Goal: Task Accomplishment & Management: Use online tool/utility

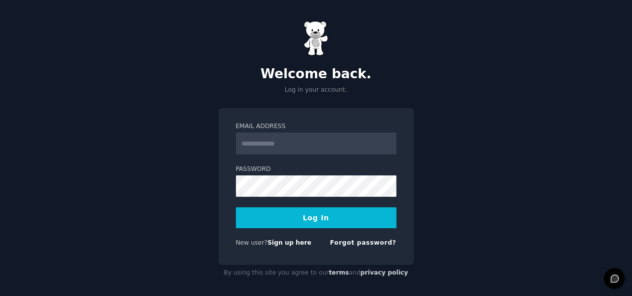
click at [302, 137] on input "Email Address" at bounding box center [316, 144] width 161 height 22
type input "**********"
click at [309, 222] on button "Log In" at bounding box center [316, 217] width 161 height 21
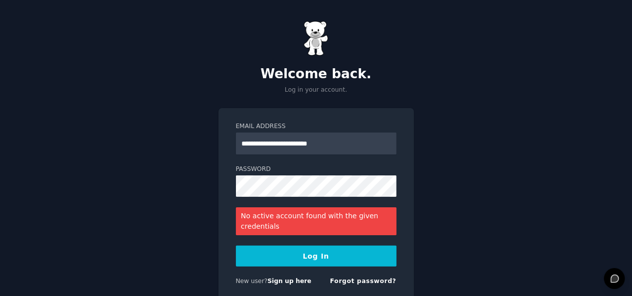
click at [308, 261] on button "Log In" at bounding box center [316, 256] width 161 height 21
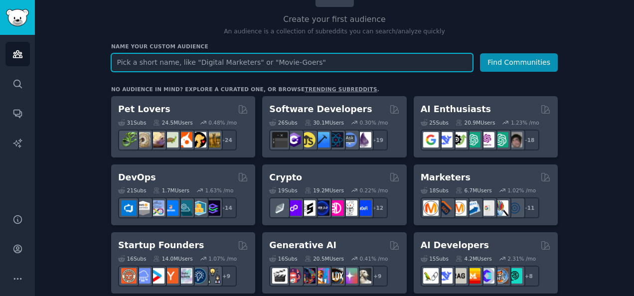
scroll to position [97, 0]
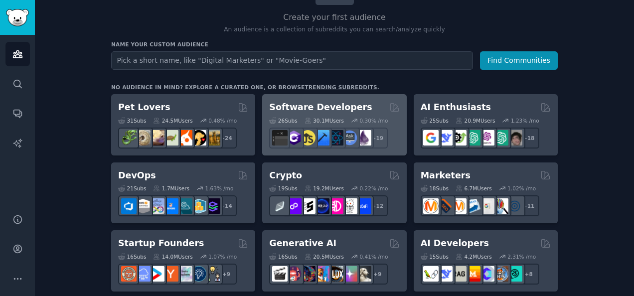
click at [308, 106] on h2 "Software Developers" at bounding box center [320, 107] width 103 height 12
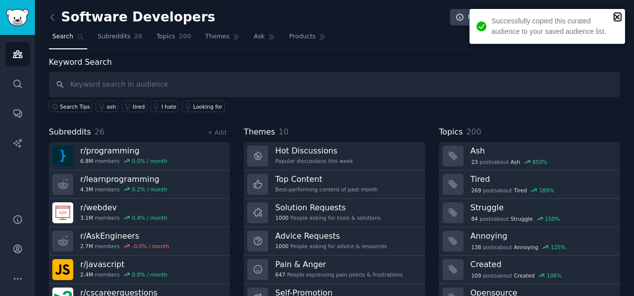
click at [618, 13] on icon "close" at bounding box center [617, 17] width 7 height 8
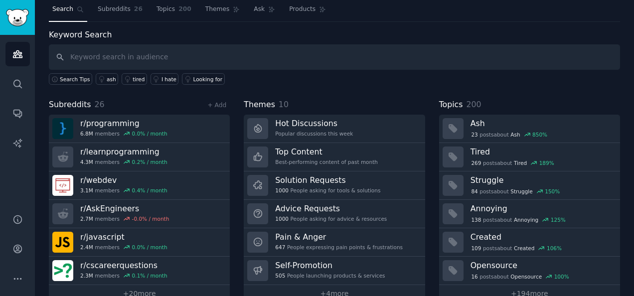
scroll to position [33, 0]
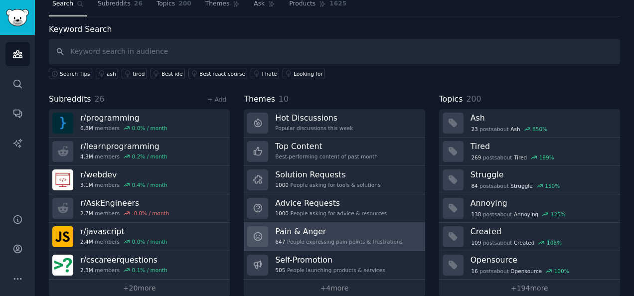
click at [334, 239] on div "647 People expressing pain points & frustrations" at bounding box center [339, 241] width 128 height 7
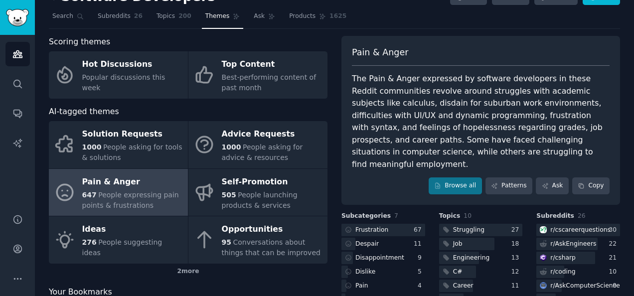
scroll to position [20, 0]
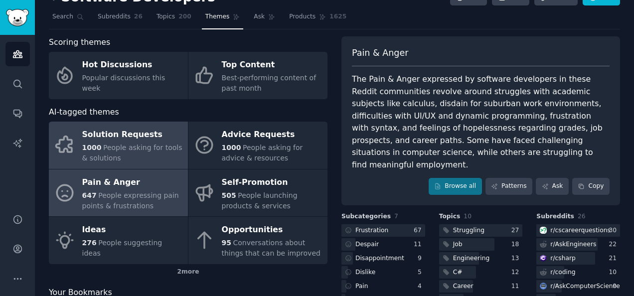
click at [142, 153] on div "1000 People asking for tools & solutions" at bounding box center [132, 153] width 101 height 21
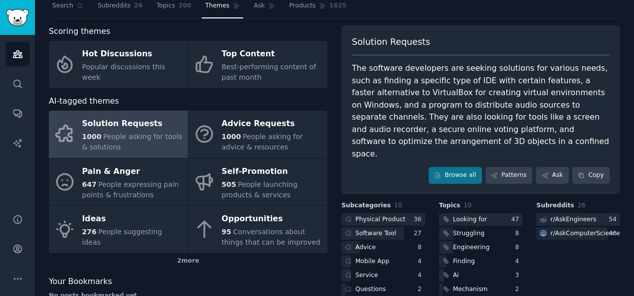
scroll to position [88, 0]
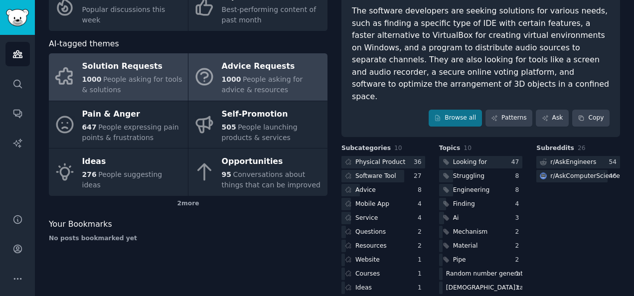
click at [247, 70] on div "Advice Requests" at bounding box center [272, 67] width 101 height 16
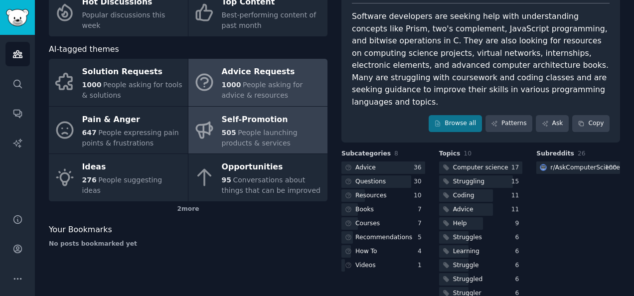
scroll to position [88, 0]
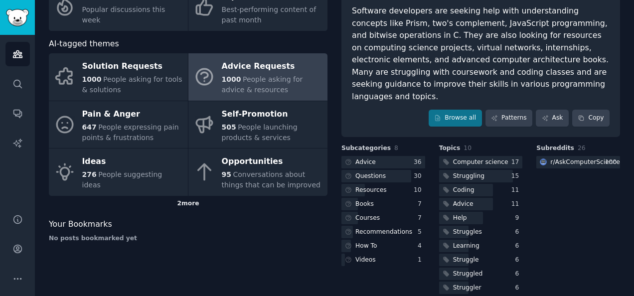
click at [178, 203] on div "2 more" at bounding box center [188, 204] width 279 height 16
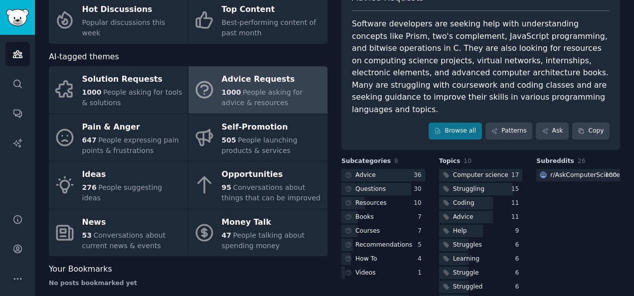
scroll to position [71, 0]
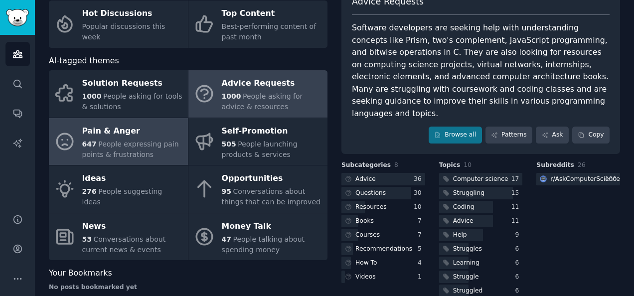
click at [125, 140] on span "People expressing pain points & frustrations" at bounding box center [130, 149] width 97 height 18
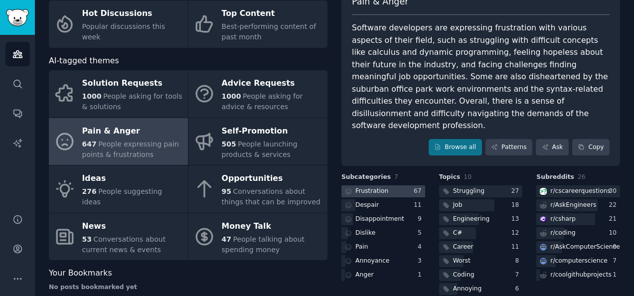
click at [375, 187] on div "Frustration" at bounding box center [372, 191] width 33 height 9
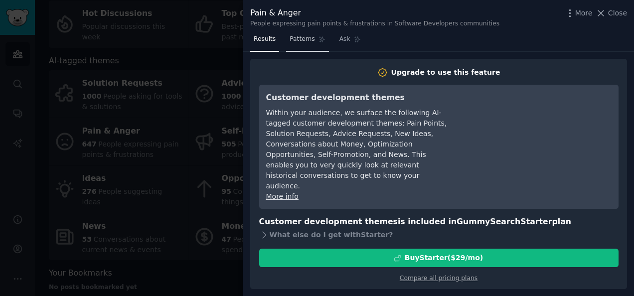
click at [294, 36] on span "Patterns" at bounding box center [302, 39] width 25 height 9
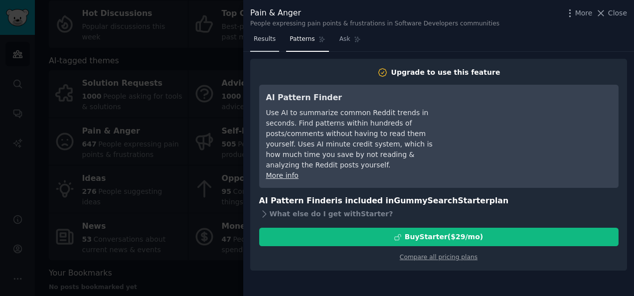
click at [267, 40] on span "Results" at bounding box center [265, 39] width 22 height 9
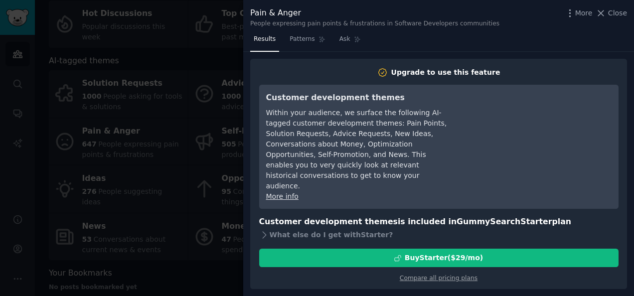
click at [178, 108] on div at bounding box center [317, 148] width 634 height 296
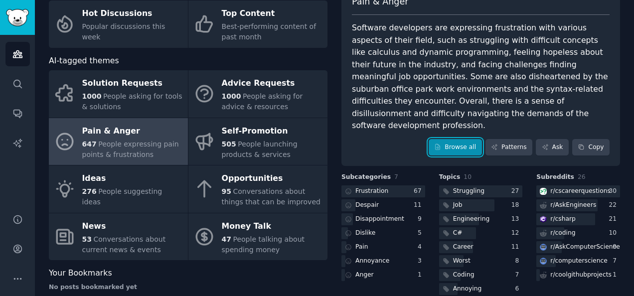
click at [449, 139] on link "Browse all" at bounding box center [455, 147] width 53 height 17
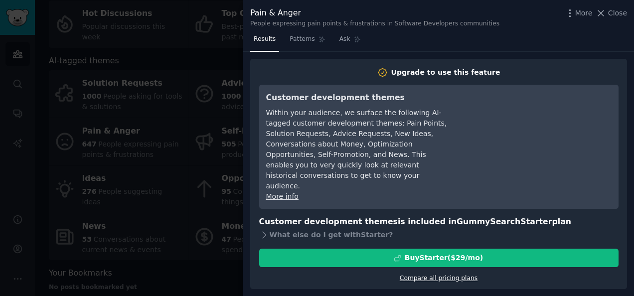
click at [431, 275] on link "Compare all pricing plans" at bounding box center [439, 278] width 78 height 7
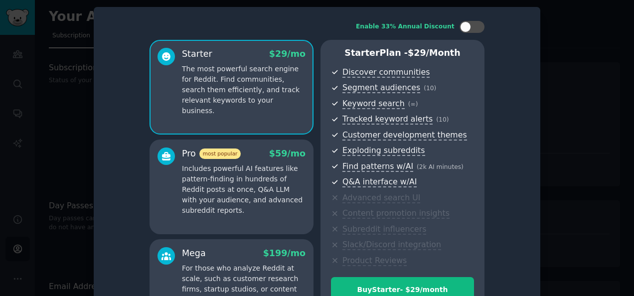
click at [431, 256] on span "Product Reviews" at bounding box center [409, 261] width 132 height 12
drag, startPoint x: 431, startPoint y: 256, endPoint x: 537, endPoint y: 185, distance: 127.4
click at [537, 185] on div "Enable 33% Annual Discount Starter $ 29 /mo The most powerful search engine for…" at bounding box center [317, 177] width 447 height 341
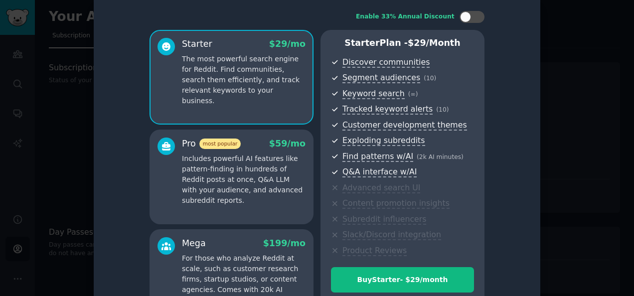
scroll to position [9, 0]
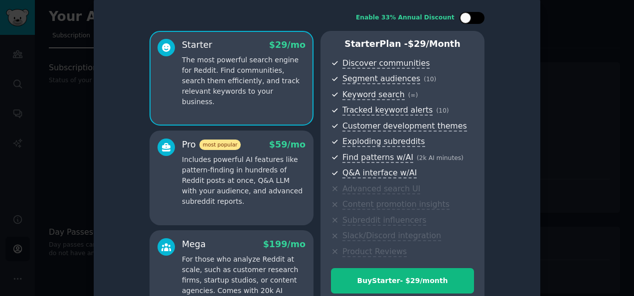
click at [472, 14] on div at bounding box center [472, 18] width 25 height 12
checkbox input "false"
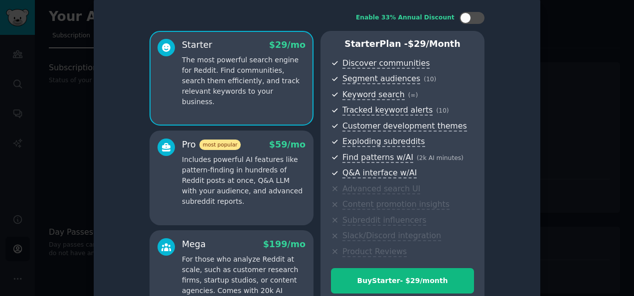
click at [612, 202] on div at bounding box center [317, 148] width 634 height 296
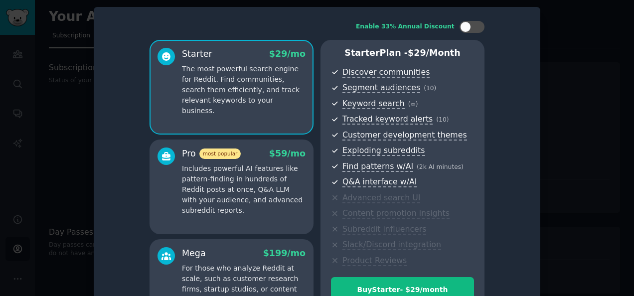
click at [564, 89] on div at bounding box center [317, 148] width 634 height 296
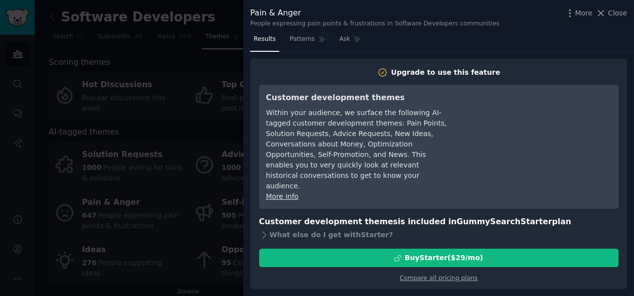
click at [214, 72] on div at bounding box center [317, 148] width 634 height 296
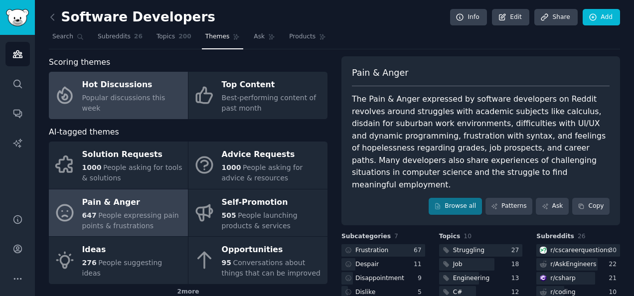
click at [155, 113] on link "Hot Discussions Popular discussions this week" at bounding box center [118, 95] width 139 height 47
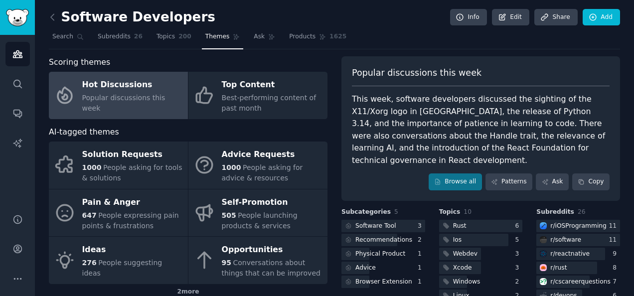
click at [64, 22] on h2 "Software Developers" at bounding box center [132, 17] width 167 height 16
click at [58, 20] on link at bounding box center [55, 17] width 12 height 16
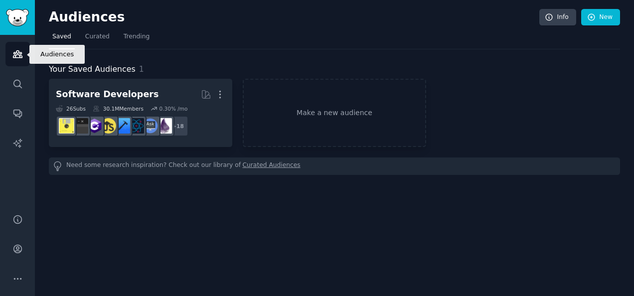
click at [23, 59] on link "Audiences" at bounding box center [17, 54] width 24 height 24
click at [18, 18] on img "Sidebar" at bounding box center [17, 17] width 23 height 17
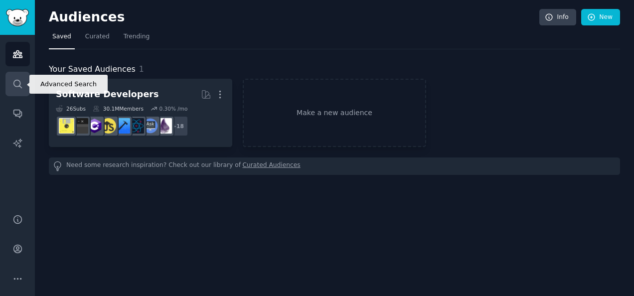
click at [23, 81] on link "Search" at bounding box center [17, 84] width 24 height 24
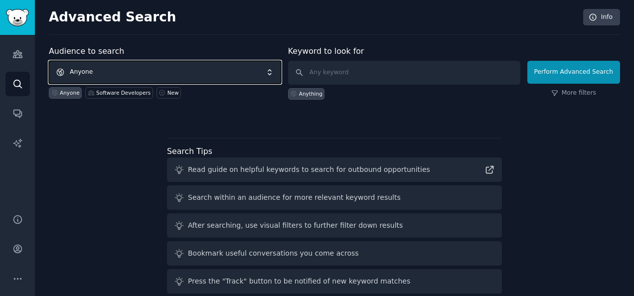
click at [147, 78] on span "Anyone" at bounding box center [165, 72] width 232 height 23
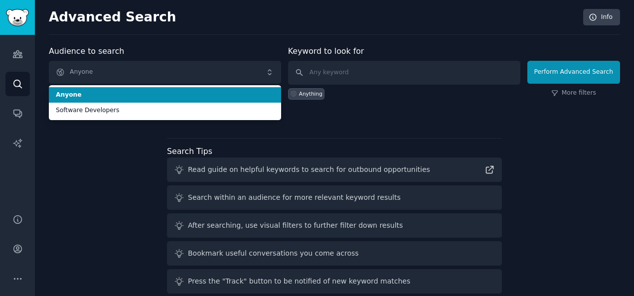
click at [165, 59] on div "Audience to search Anyone Anyone Software Developers Anyone Software Developers…" at bounding box center [165, 72] width 232 height 54
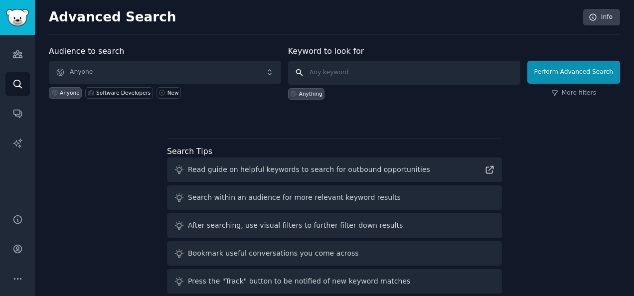
click at [351, 73] on input "text" at bounding box center [404, 73] width 232 height 24
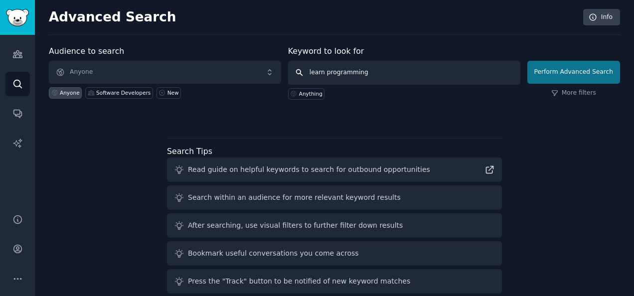
type input "learn programming"
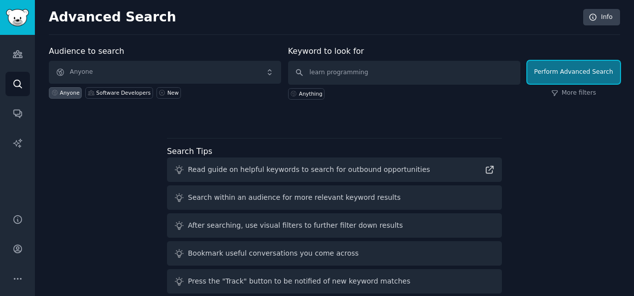
click at [554, 67] on button "Perform Advanced Search" at bounding box center [574, 72] width 93 height 23
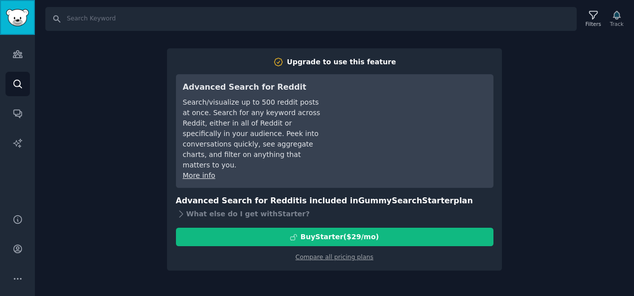
click at [15, 28] on link "Sidebar" at bounding box center [17, 17] width 35 height 35
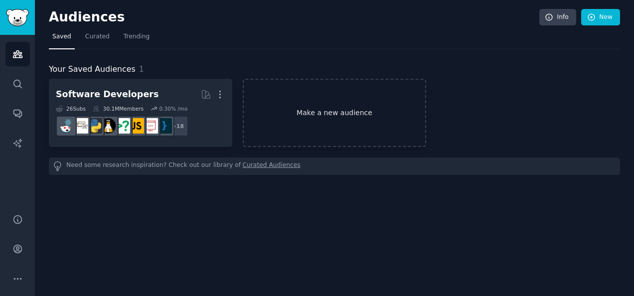
click at [337, 124] on link "Make a new audience" at bounding box center [335, 113] width 184 height 68
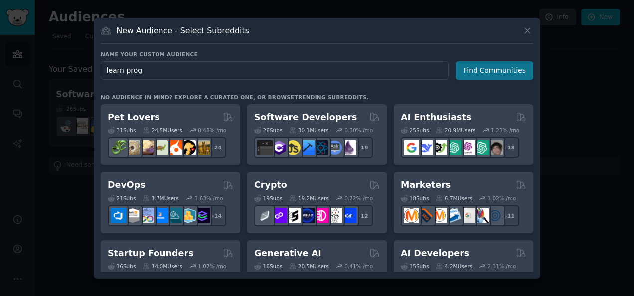
type input "learn prog"
click at [491, 68] on button "Find Communities" at bounding box center [495, 70] width 78 height 18
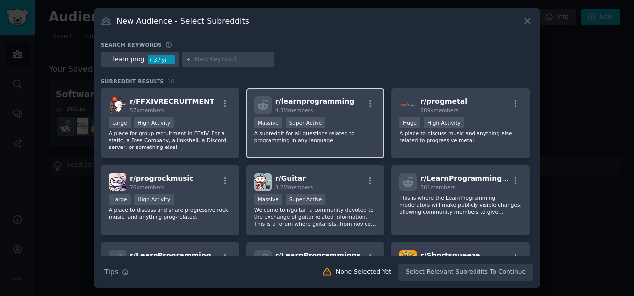
click at [323, 105] on span "r/ learnprogramming" at bounding box center [315, 101] width 80 height 8
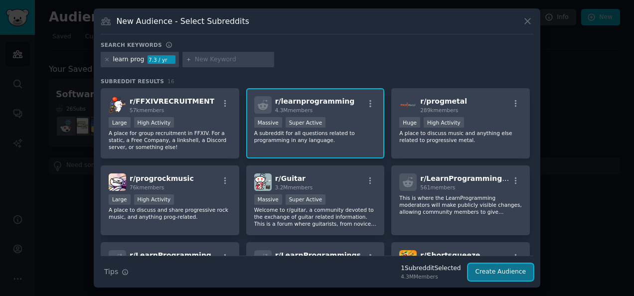
click at [481, 267] on button "Create Audience" at bounding box center [501, 272] width 66 height 17
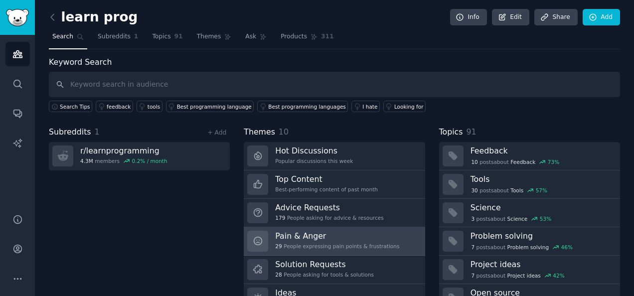
click at [321, 235] on h3 "Pain & Anger" at bounding box center [337, 236] width 124 height 10
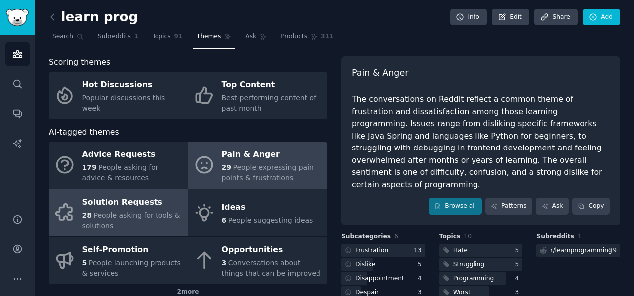
click at [133, 209] on div "Solution Requests" at bounding box center [132, 203] width 101 height 16
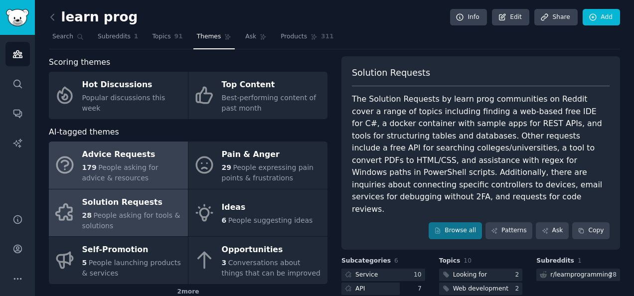
click at [135, 166] on span "People asking for advice & resources" at bounding box center [120, 173] width 76 height 18
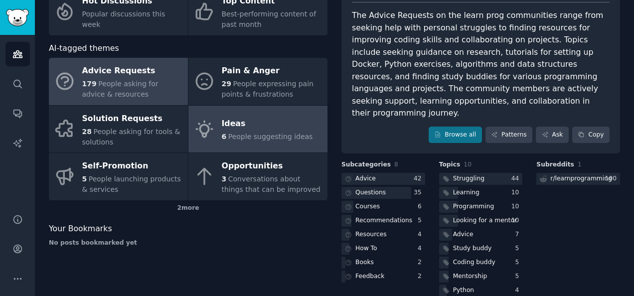
scroll to position [88, 0]
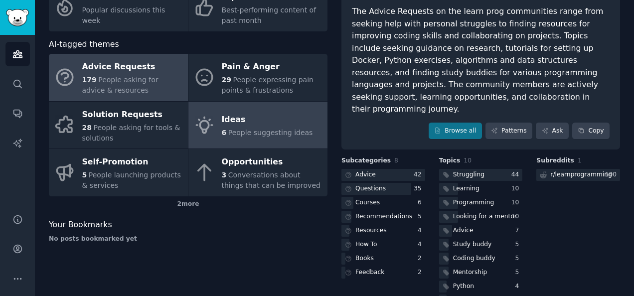
click at [230, 129] on span "People suggesting ideas" at bounding box center [270, 133] width 85 height 8
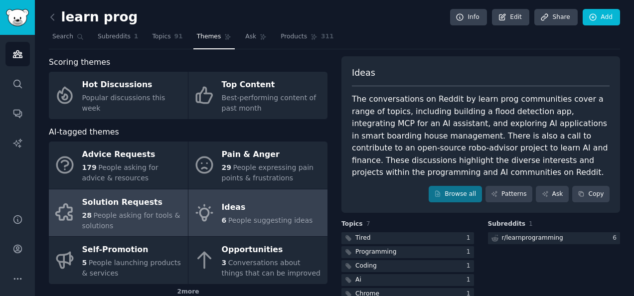
scroll to position [55, 0]
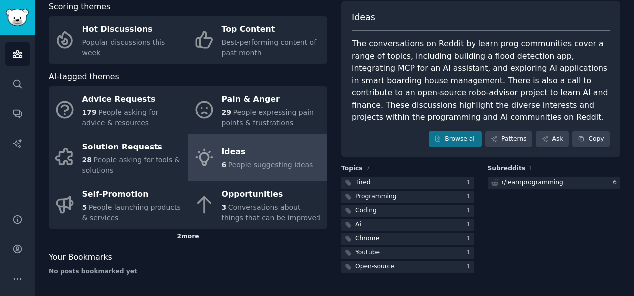
click at [185, 235] on div "2 more" at bounding box center [188, 237] width 279 height 16
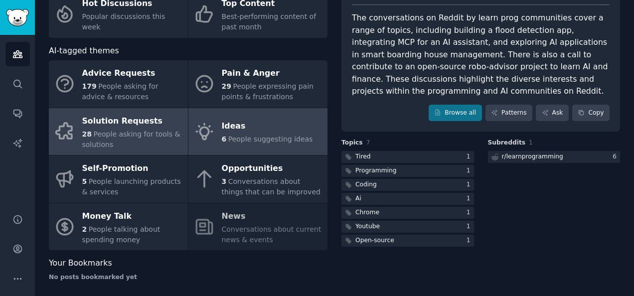
scroll to position [0, 0]
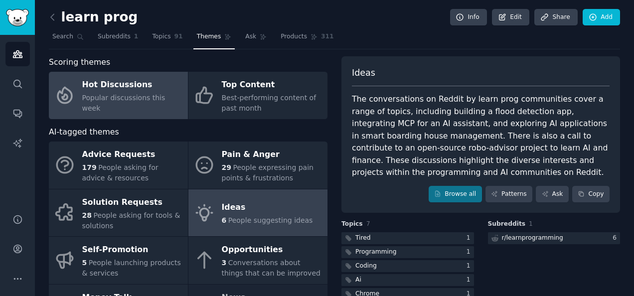
click at [178, 99] on link "Hot Discussions Popular discussions this week" at bounding box center [118, 95] width 139 height 47
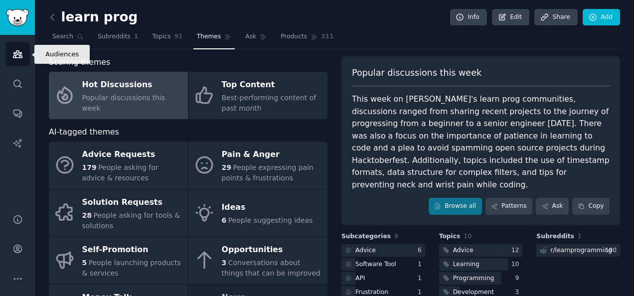
click at [21, 42] on link "Audiences" at bounding box center [17, 54] width 24 height 24
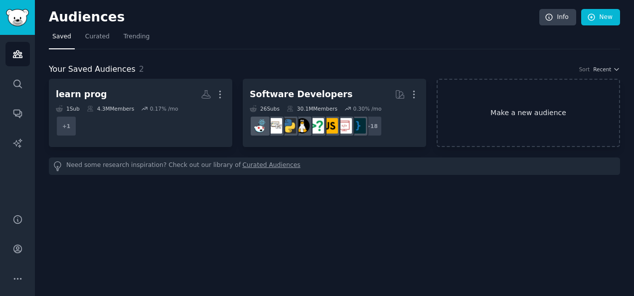
click at [549, 98] on link "Make a new audience" at bounding box center [529, 113] width 184 height 68
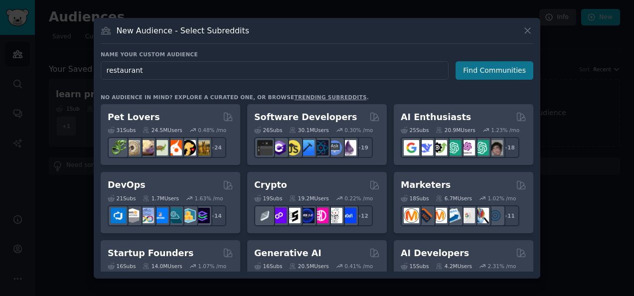
type input "restaurant"
click at [502, 74] on button "Find Communities" at bounding box center [495, 70] width 78 height 18
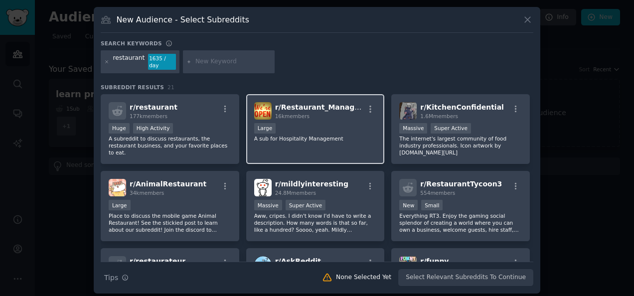
click at [323, 136] on p "A sub for Hospitality Management" at bounding box center [315, 138] width 123 height 7
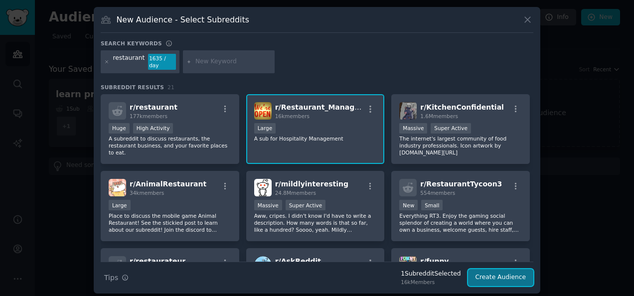
click at [502, 270] on button "Create Audience" at bounding box center [501, 277] width 66 height 17
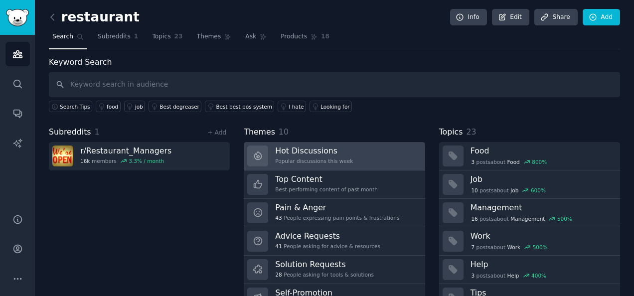
click at [315, 155] on h3 "Hot Discussions" at bounding box center [314, 151] width 78 height 10
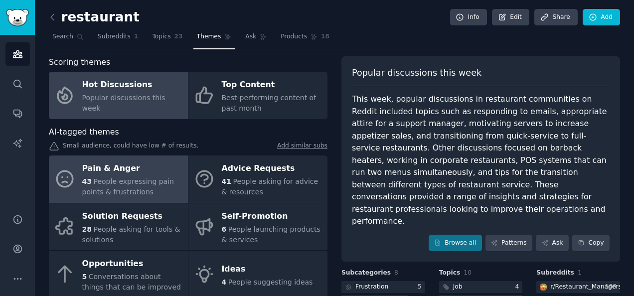
click at [147, 185] on span "People expressing pain points & frustrations" at bounding box center [128, 187] width 92 height 18
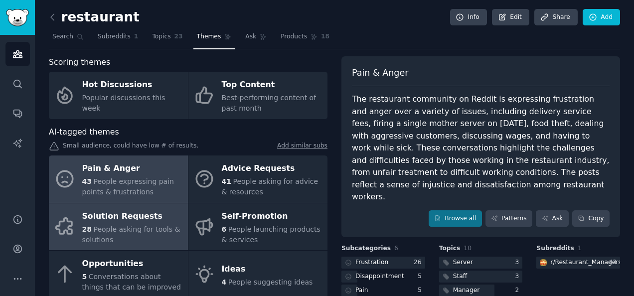
click at [156, 231] on span "People asking for tools & solutions" at bounding box center [131, 234] width 98 height 18
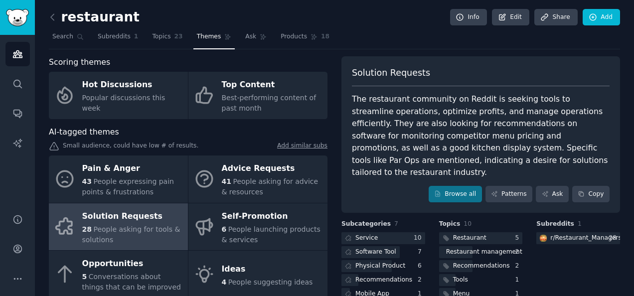
click at [472, 123] on div "The restaurant community on Reddit is seeking tools to streamline operations, o…" at bounding box center [481, 136] width 258 height 86
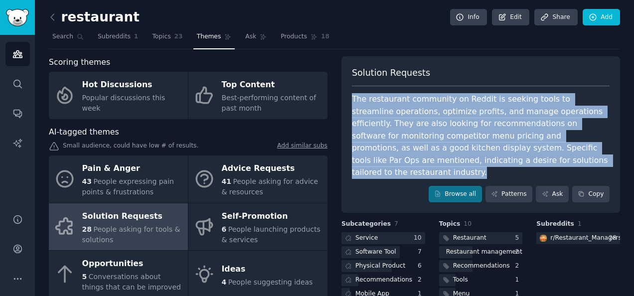
click at [472, 123] on div "The restaurant community on Reddit is seeking tools to streamline operations, o…" at bounding box center [481, 136] width 258 height 86
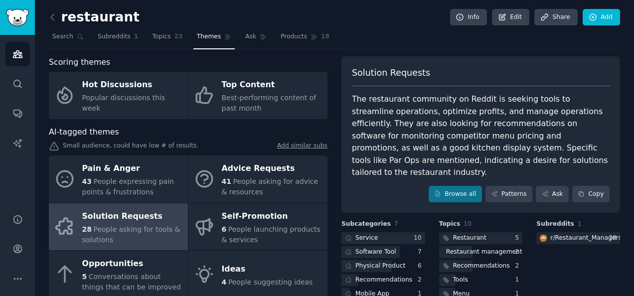
drag, startPoint x: 472, startPoint y: 123, endPoint x: 422, endPoint y: 85, distance: 62.6
click at [422, 85] on div "Solution Requests" at bounding box center [481, 77] width 258 height 20
click at [411, 147] on div "The restaurant community on Reddit is seeking tools to streamline operations, o…" at bounding box center [481, 136] width 258 height 86
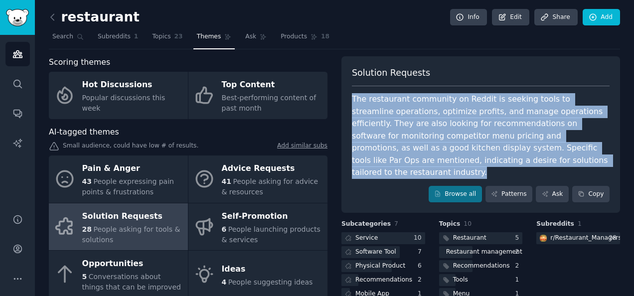
click at [411, 147] on div "The restaurant community on Reddit is seeking tools to streamline operations, o…" at bounding box center [481, 136] width 258 height 86
drag, startPoint x: 411, startPoint y: 147, endPoint x: 404, endPoint y: 147, distance: 7.0
click at [404, 147] on div "The restaurant community on Reddit is seeking tools to streamline operations, o…" at bounding box center [481, 136] width 258 height 86
click at [415, 147] on div "The restaurant community on Reddit is seeking tools to streamline operations, o…" at bounding box center [481, 136] width 258 height 86
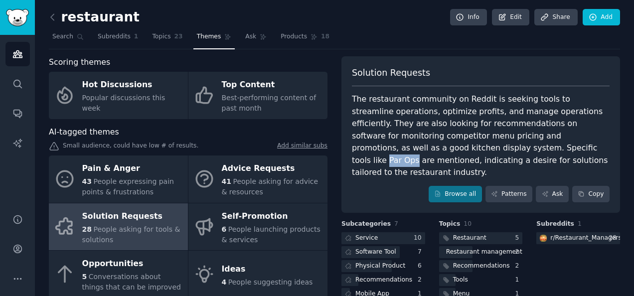
drag, startPoint x: 413, startPoint y: 148, endPoint x: 438, endPoint y: 150, distance: 25.6
click at [438, 150] on div "The restaurant community on Reddit is seeking tools to streamline operations, o…" at bounding box center [481, 136] width 258 height 86
copy div "Par Ops"
click at [415, 63] on div "Solution Requests The restaurant community on Reddit is seeking tools to stream…" at bounding box center [481, 134] width 279 height 157
click at [470, 146] on div "The restaurant community on Reddit is seeking tools to streamline operations, o…" at bounding box center [481, 136] width 258 height 86
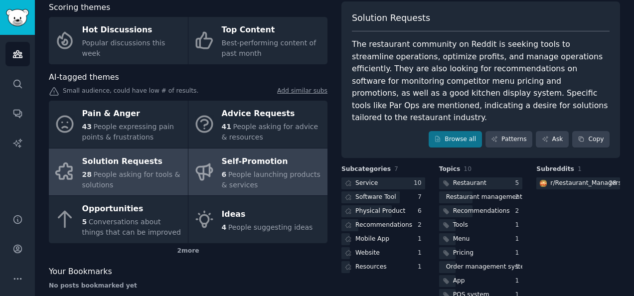
scroll to position [56, 0]
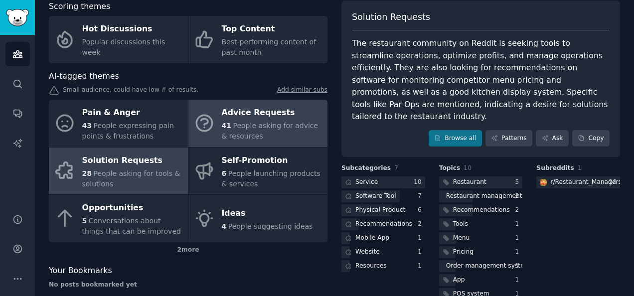
click at [236, 122] on span "People asking for advice & resources" at bounding box center [270, 131] width 97 height 18
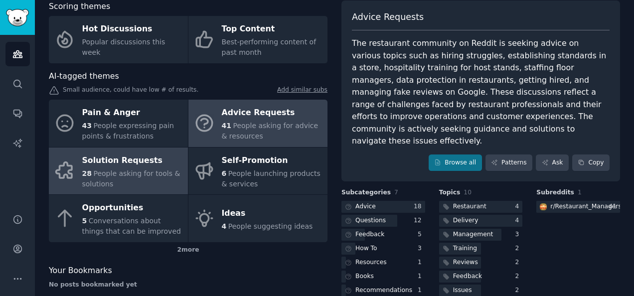
click at [170, 162] on div "Solution Requests" at bounding box center [132, 161] width 101 height 16
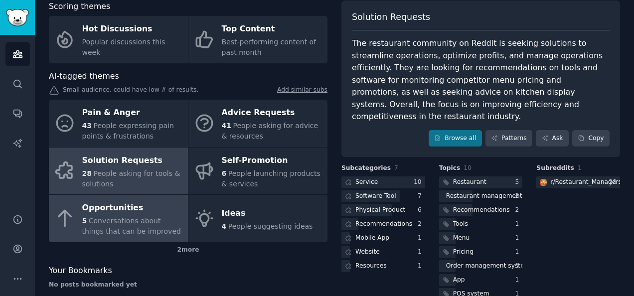
click at [138, 213] on div "Opportunities" at bounding box center [132, 208] width 101 height 16
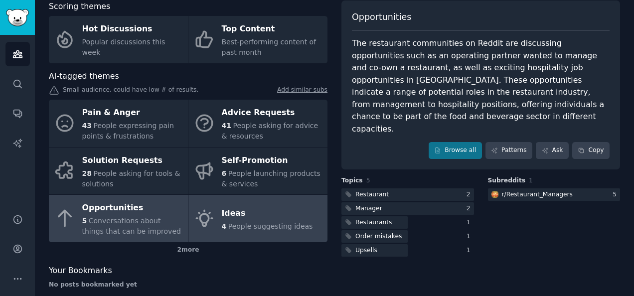
click at [204, 215] on icon at bounding box center [204, 218] width 21 height 21
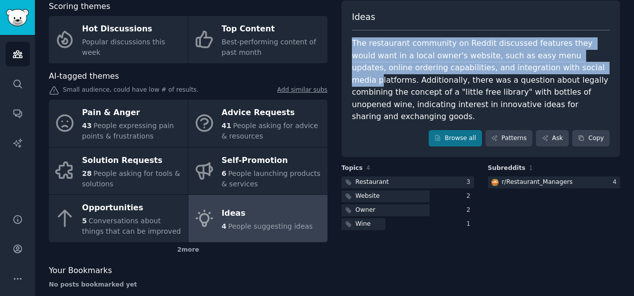
drag, startPoint x: 349, startPoint y: 46, endPoint x: 516, endPoint y: 68, distance: 168.6
click at [516, 68] on div "Ideas The restaurant community on Reddit discussed features they would want in …" at bounding box center [481, 78] width 279 height 157
click at [516, 68] on div "The restaurant community on Reddit discussed features they would want in a loca…" at bounding box center [481, 80] width 258 height 86
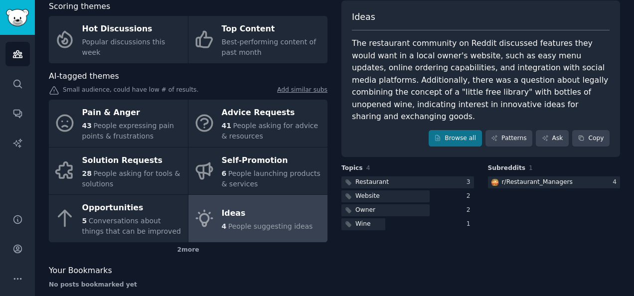
click at [482, 79] on div "The restaurant community on Reddit discussed features they would want in a loca…" at bounding box center [481, 80] width 258 height 86
